Goal: Task Accomplishment & Management: Manage account settings

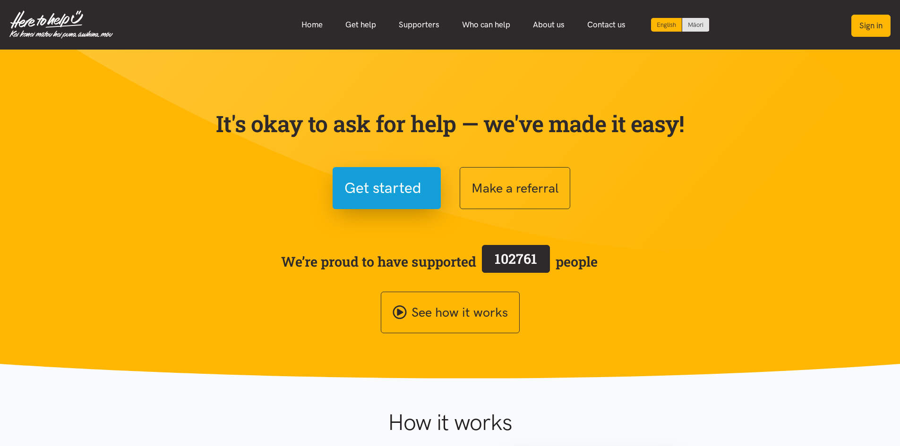
click at [875, 29] on button "Sign in" at bounding box center [870, 26] width 39 height 22
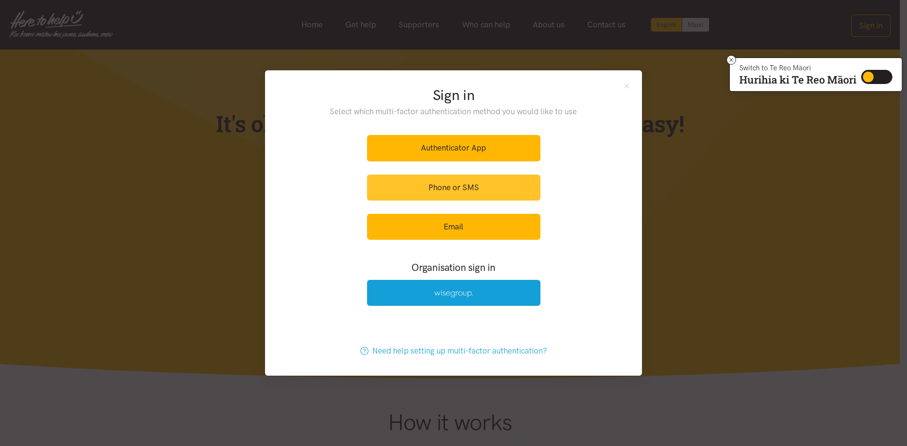
click at [434, 182] on link "Phone or SMS" at bounding box center [453, 188] width 173 height 26
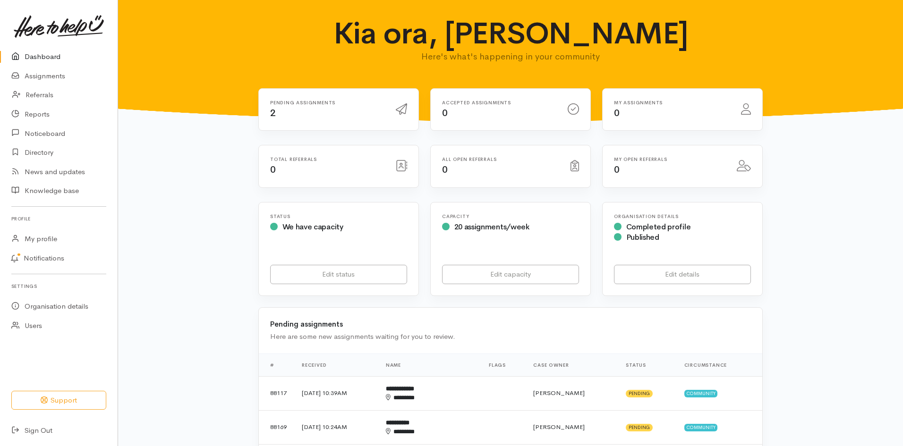
click at [313, 102] on h6 "Pending assignments" at bounding box center [327, 102] width 114 height 5
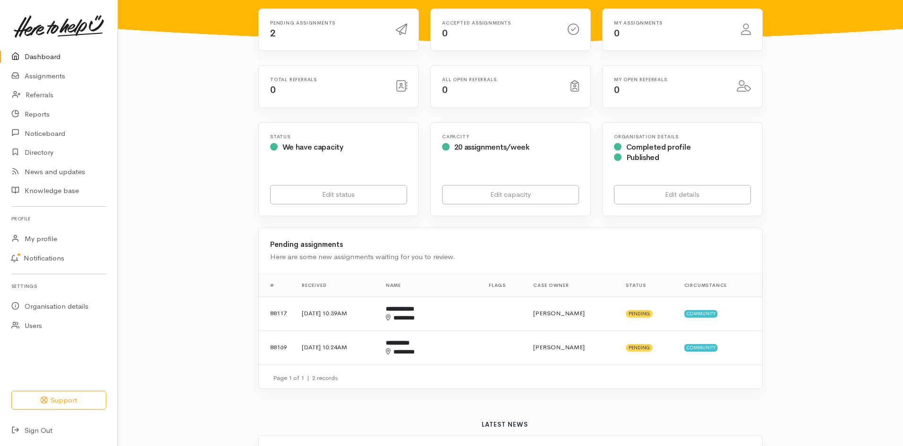
scroll to position [94, 0]
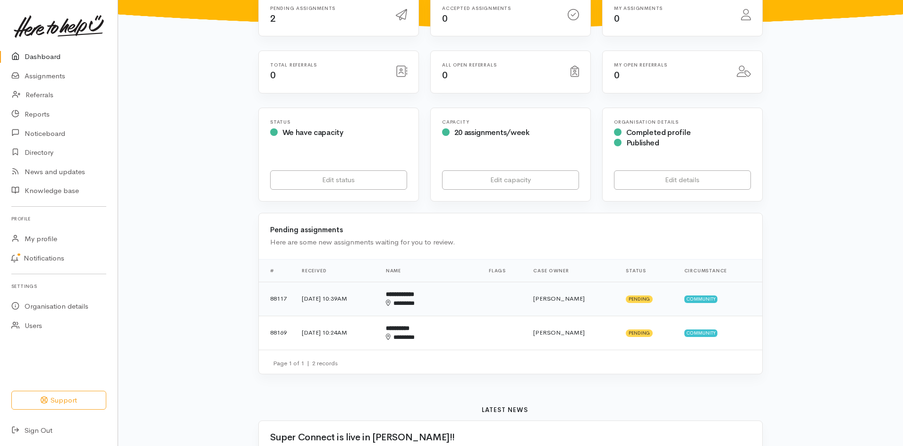
click at [417, 296] on td "**********" at bounding box center [429, 299] width 103 height 34
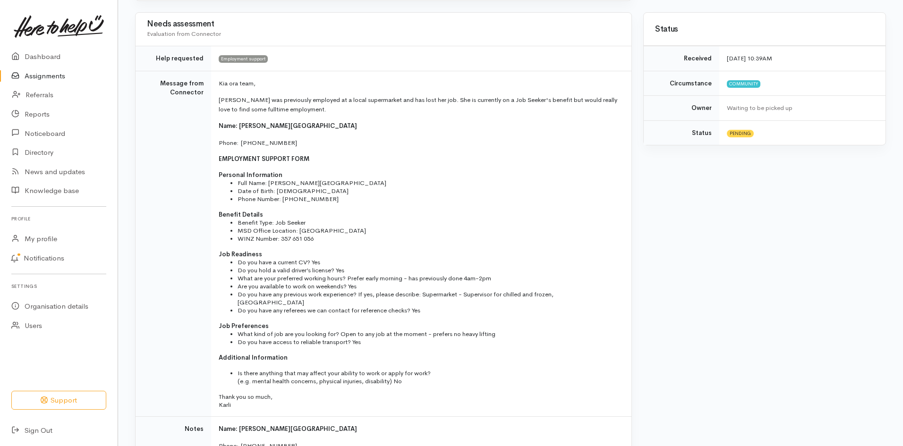
scroll to position [189, 0]
